Goal: Information Seeking & Learning: Learn about a topic

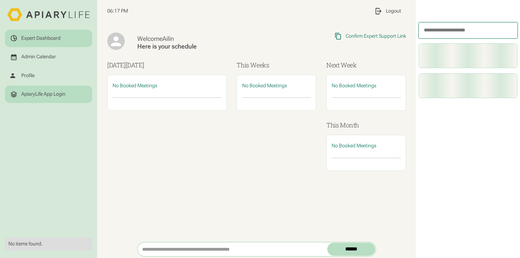
click at [34, 95] on div "ApiaryLife App Login" at bounding box center [43, 94] width 44 height 6
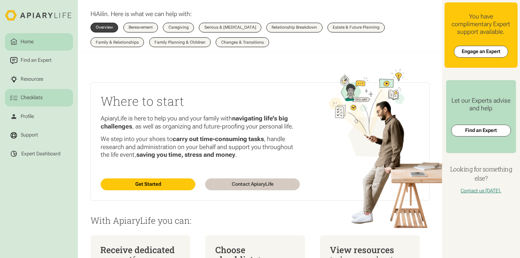
click at [32, 99] on div "Checklists" at bounding box center [31, 97] width 24 height 7
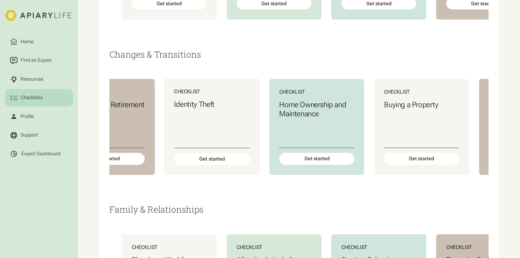
scroll to position [0, 378]
click at [224, 109] on h3 "Identity Theft" at bounding box center [211, 104] width 76 height 9
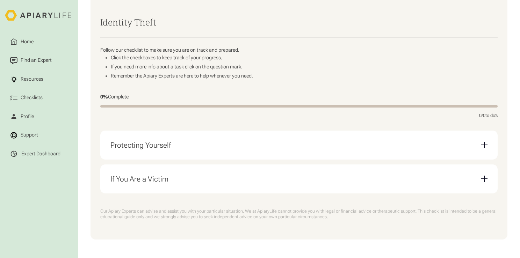
scroll to position [108, 0]
click at [174, 150] on div "Protecting Yourself" at bounding box center [298, 144] width 377 height 19
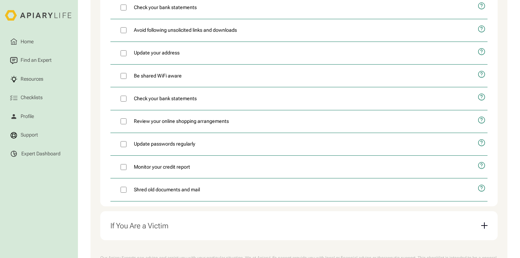
scroll to position [358, 0]
click at [156, 222] on div "If You Are a Victim" at bounding box center [139, 225] width 58 height 9
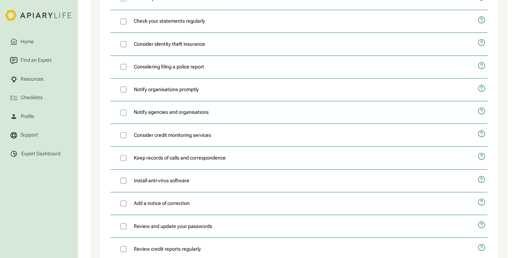
scroll to position [332, 0]
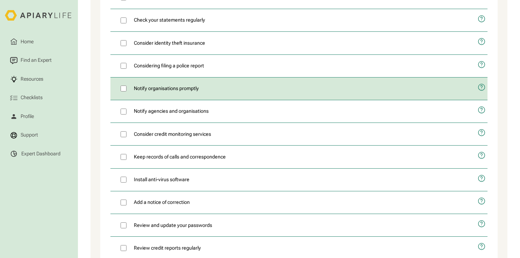
click at [480, 84] on icon "open modal" at bounding box center [482, 87] width 8 height 19
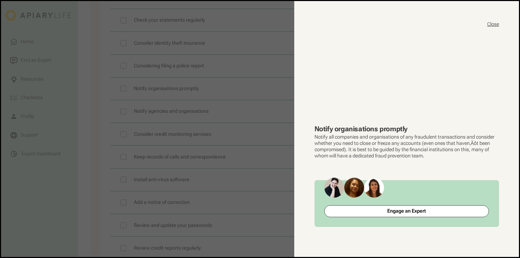
click at [494, 25] on button "Close" at bounding box center [493, 24] width 12 height 7
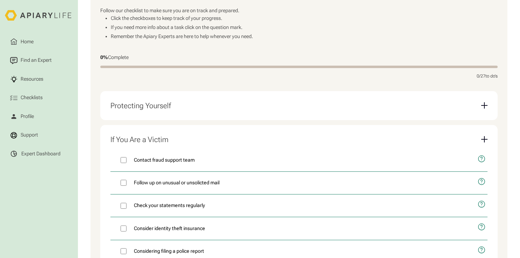
scroll to position [0, 0]
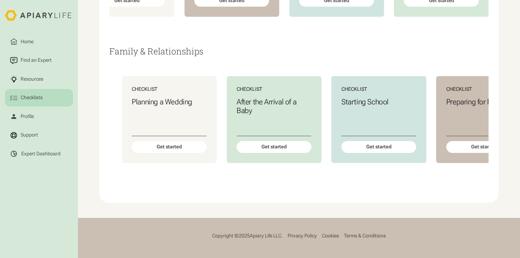
scroll to position [1163, 0]
